Goal: Task Accomplishment & Management: Complete application form

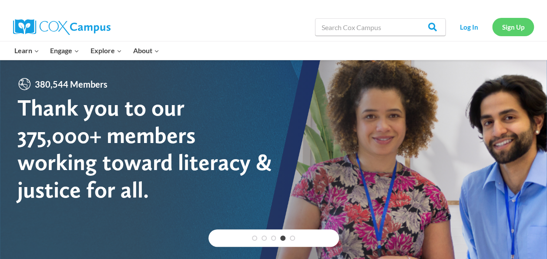
click at [495, 28] on link "Sign Up" at bounding box center [513, 27] width 42 height 18
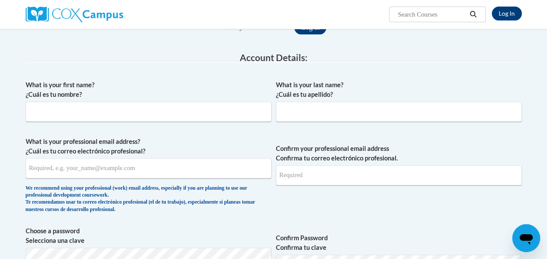
scroll to position [131, 0]
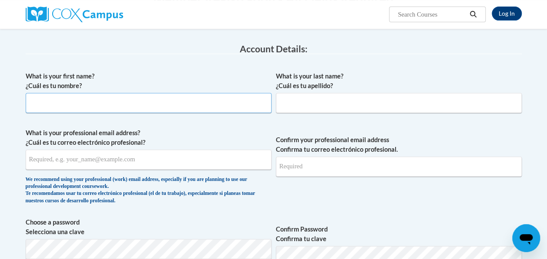
click at [219, 103] on input "What is your first name? ¿Cuál es tu nombre?" at bounding box center [149, 103] width 246 height 20
type input "Doreen"
type input "Lopez"
type input "gmadoreeen7@gmail.com"
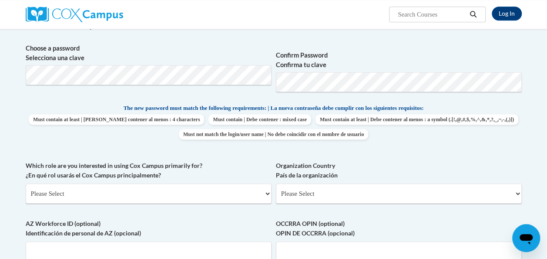
scroll to position [305, 0]
click at [240, 163] on label "Which role are you interested in using Cox Campus primarily for? ¿En qué rol us…" at bounding box center [149, 169] width 246 height 19
click at [240, 183] on select "Please Select College/University | Colegio/Universidad Community/Nonprofit Part…" at bounding box center [149, 193] width 246 height 20
click at [209, 191] on select "Please Select College/University | Colegio/Universidad Community/Nonprofit Part…" at bounding box center [149, 193] width 246 height 20
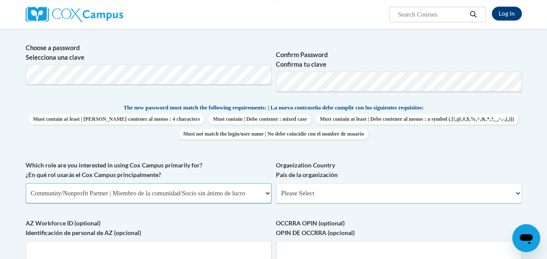
click at [26, 183] on select "Please Select College/University | Colegio/Universidad Community/Nonprofit Part…" at bounding box center [149, 193] width 246 height 20
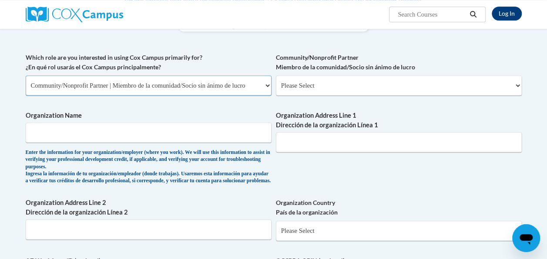
scroll to position [435, 0]
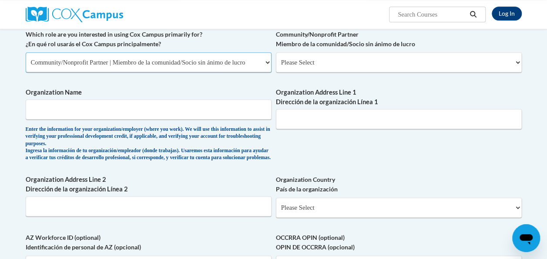
click at [205, 61] on select "Please Select College/University | Colegio/Universidad Community/Nonprofit Part…" at bounding box center [149, 62] width 246 height 20
select select "fbf2d438-af2f-41f8-98f1-81c410e29de3"
click at [26, 52] on select "Please Select College/University | Colegio/Universidad Community/Nonprofit Part…" at bounding box center [149, 62] width 246 height 20
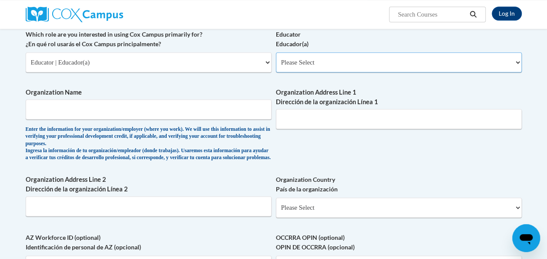
click at [316, 61] on select "Please Select Early Learning/Daycare Teacher/Family Home Care Provider | Maestr…" at bounding box center [399, 62] width 246 height 20
select select "6732b29e-f5f4-40e4-a595-7dafd2b8fb29"
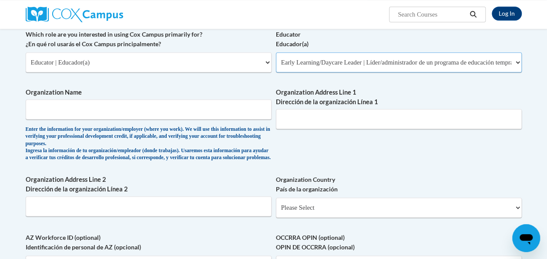
click at [276, 52] on select "Please Select Early Learning/Daycare Teacher/Family Home Care Provider | Maestr…" at bounding box center [399, 62] width 246 height 20
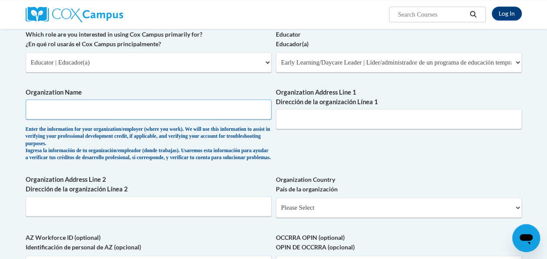
click at [205, 113] on input "Organization Name" at bounding box center [149, 109] width 246 height 20
type input "Kessel Kids CcLc"
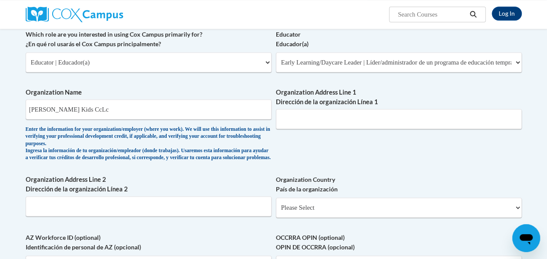
type input "1135 Canterbury Street"
type input "Cresco, IA 52126"
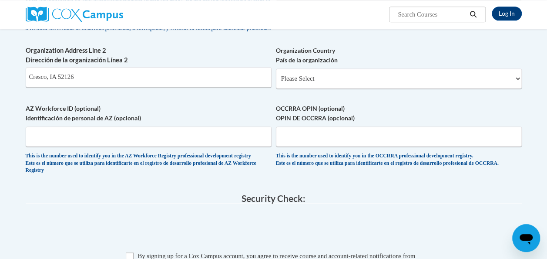
scroll to position [566, 0]
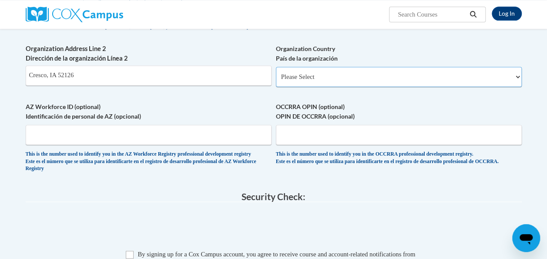
click at [314, 78] on select "Please Select United States | Estados Unidos Outside of the United States | Fue…" at bounding box center [399, 77] width 246 height 20
select select "ad49bcad-a171-4b2e-b99c-48b446064914"
click at [276, 73] on select "Please Select United States | Estados Unidos Outside of the United States | Fue…" at bounding box center [399, 77] width 246 height 20
select select
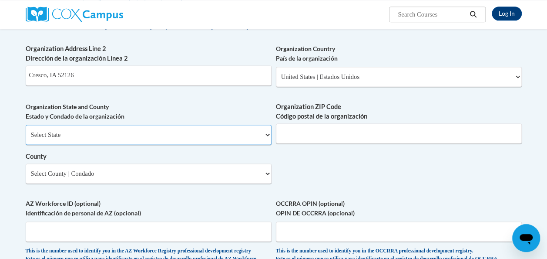
click at [219, 136] on select "Select State Alabama Alaska Arizona Arkansas California Colorado Connecticut De…" at bounding box center [149, 135] width 246 height 20
select select "Kansas"
click at [26, 131] on select "Select State Alabama Alaska Arizona Arkansas California Colorado Connecticut De…" at bounding box center [149, 135] width 246 height 20
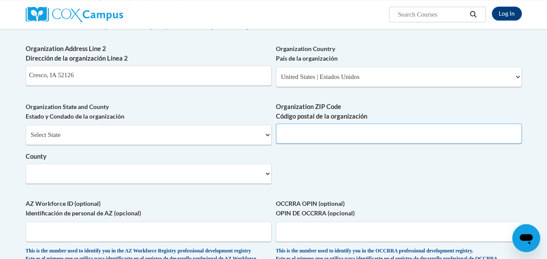
click at [311, 137] on input "Organization ZIP Code Código postal de la organización" at bounding box center [399, 133] width 246 height 20
type input "52136"
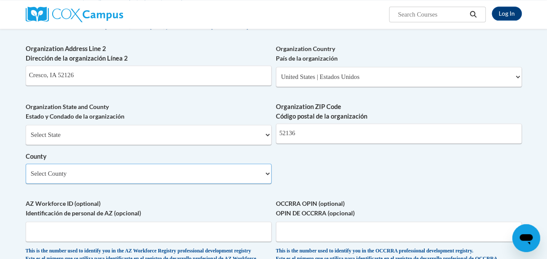
select select
click at [202, 174] on select "Select County Allen Anderson Atchison Barber Barton Bourbon Brown Butler Chase …" at bounding box center [149, 173] width 246 height 20
click at [6, 88] on body "Log In Search Search... Create an Account Reading belongs to all of us - join o…" at bounding box center [273, 52] width 547 height 1237
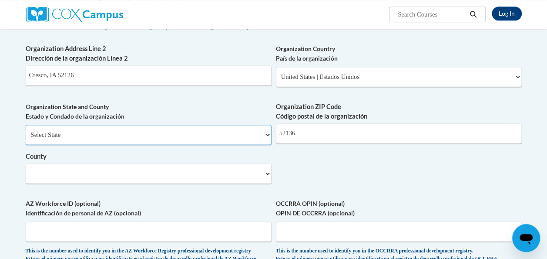
click at [72, 136] on select "Select State Alabama Alaska Arizona Arkansas California Colorado Connecticut De…" at bounding box center [149, 135] width 246 height 20
select select "Iowa"
click at [26, 131] on select "Select State Alabama Alaska Arizona Arkansas California Colorado Connecticut De…" at bounding box center [149, 135] width 246 height 20
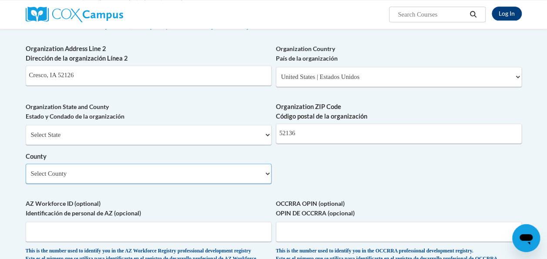
click at [86, 175] on select "Select County Adair Adams Allamakee Appanoose Audubon Benton Black Hawk Boone B…" at bounding box center [149, 173] width 246 height 20
select select "Howard"
click at [26, 170] on select "Select County Adair Adams Allamakee Appanoose Audubon Benton Black Hawk Boone B…" at bounding box center [149, 173] width 246 height 20
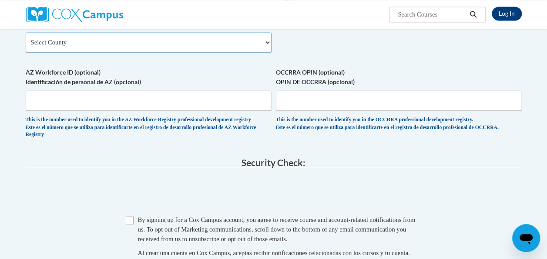
scroll to position [740, 0]
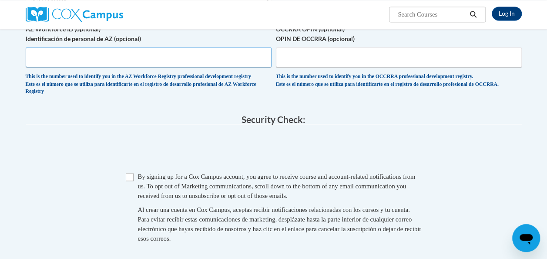
click at [158, 65] on input "AZ Workforce ID (optional) Identificación de personal de AZ (opcional)" at bounding box center [149, 57] width 246 height 20
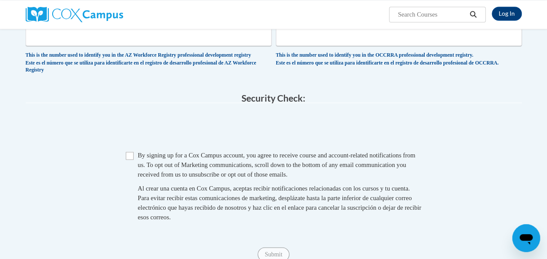
scroll to position [871, 0]
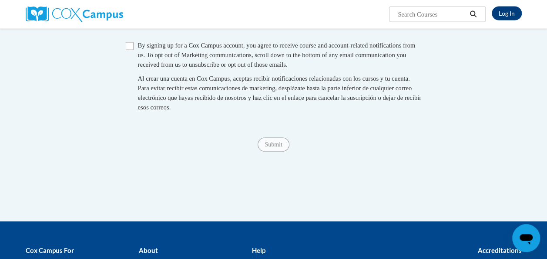
click at [181, 67] on span "By signing up for a Cox Campus account, you agree to receive course and account…" at bounding box center [277, 55] width 278 height 26
click at [130, 50] on input "Checkbox" at bounding box center [130, 46] width 8 height 8
checkbox input "true"
click at [268, 152] on input "Submit" at bounding box center [273, 145] width 31 height 14
